Goal: Task Accomplishment & Management: Complete application form

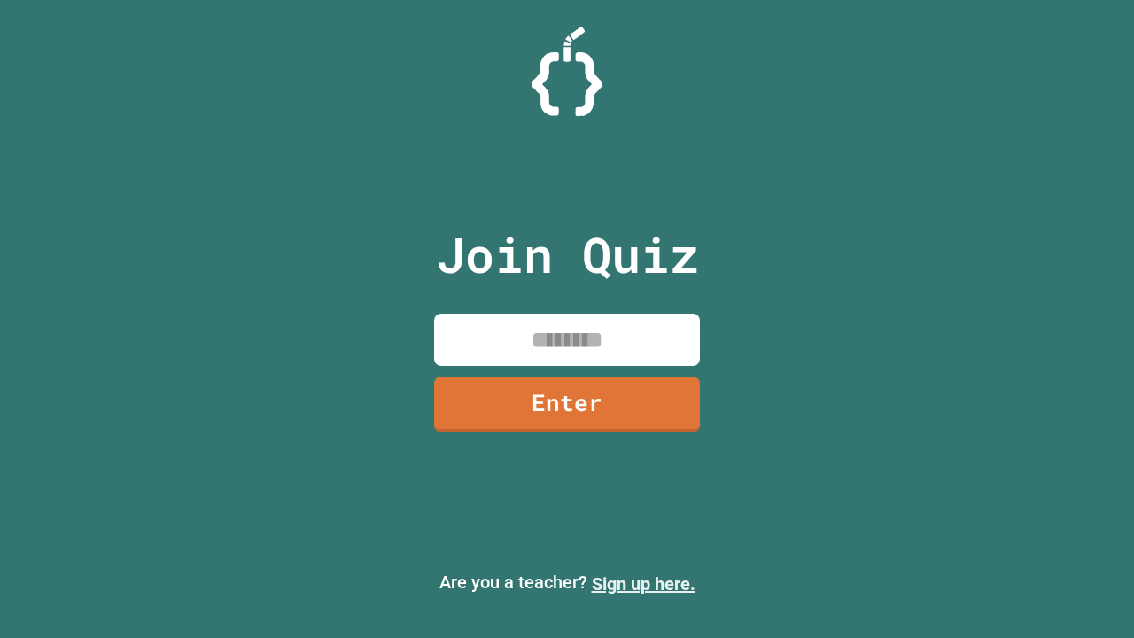
click at [643, 584] on link "Sign up here." at bounding box center [644, 583] width 104 height 21
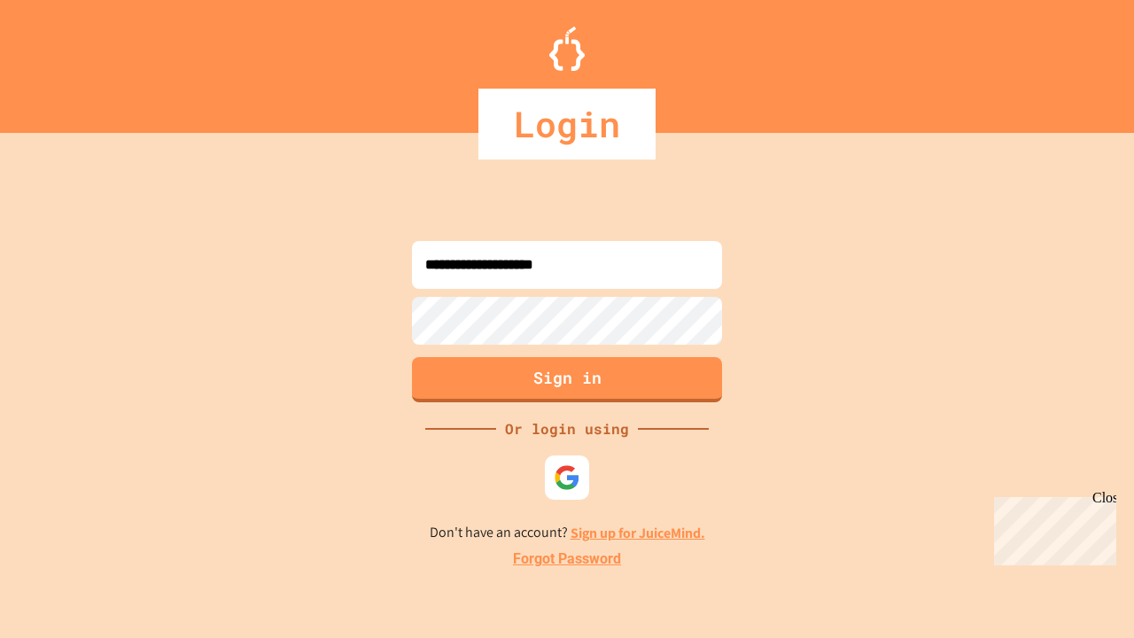
type input "**********"
